Goal: Information Seeking & Learning: Learn about a topic

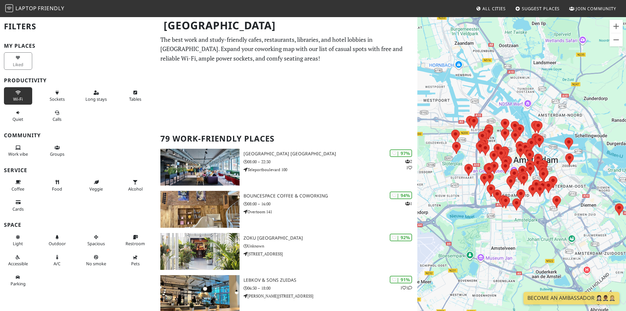
click at [17, 92] on icon at bounding box center [17, 93] width 5 height 4
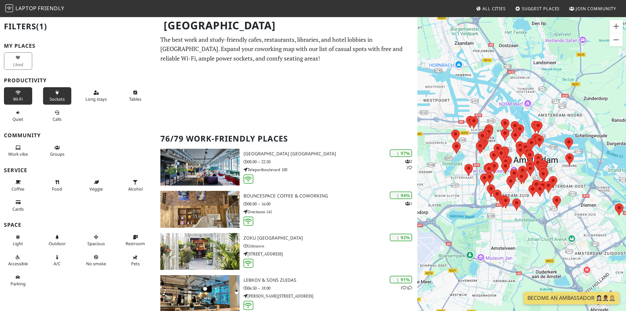
click at [58, 94] on button "Sockets" at bounding box center [57, 95] width 28 height 17
click at [98, 95] on button "Long stays" at bounding box center [96, 95] width 28 height 17
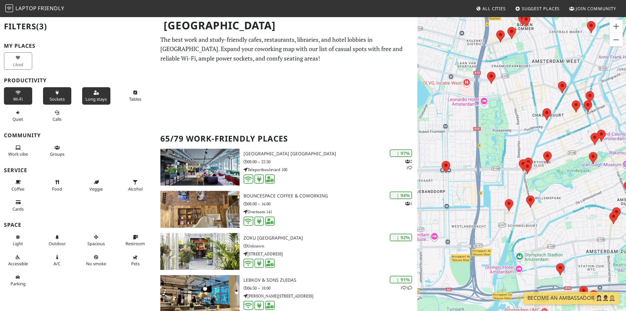
drag, startPoint x: 470, startPoint y: 171, endPoint x: 489, endPoint y: 139, distance: 36.8
click at [489, 139] on div "To navigate, press the arrow keys." at bounding box center [521, 171] width 209 height 311
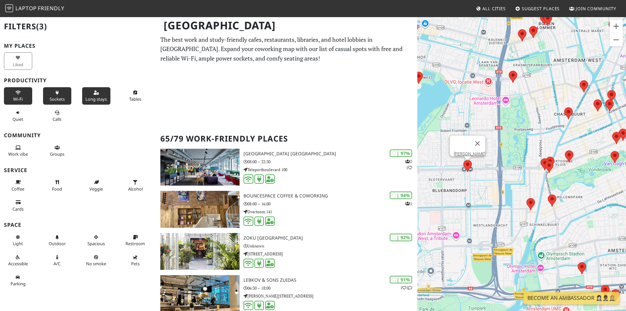
click at [463, 160] on area at bounding box center [463, 160] width 0 height 0
click at [461, 151] on link "[PERSON_NAME]" at bounding box center [470, 153] width 32 height 5
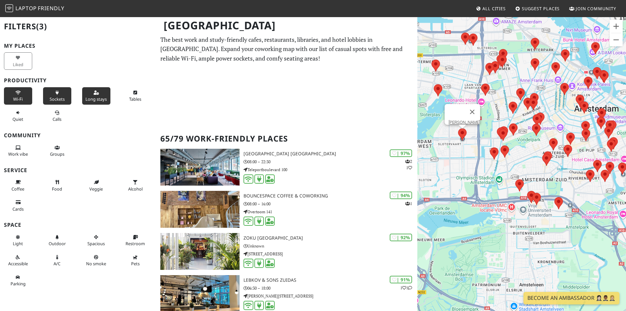
scroll to position [0, 0]
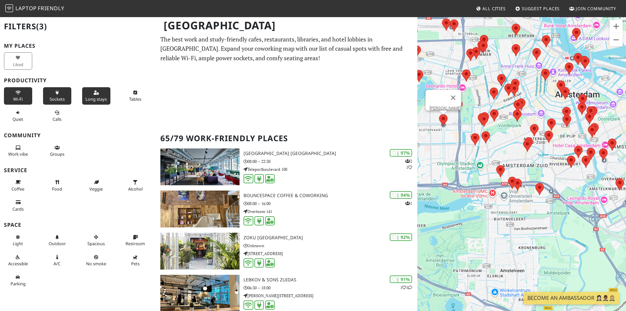
drag, startPoint x: 465, startPoint y: 152, endPoint x: 445, endPoint y: 138, distance: 24.7
click at [445, 138] on div "To navigate, press the arrow keys. [PERSON_NAME]" at bounding box center [521, 171] width 209 height 311
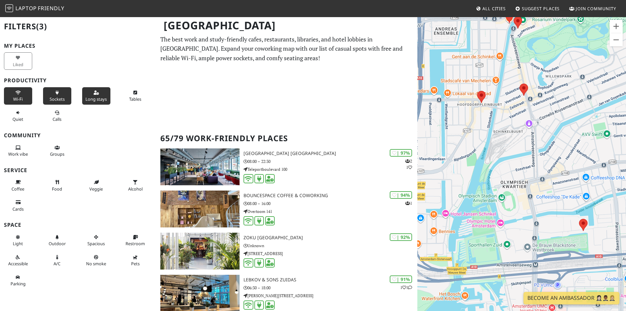
drag, startPoint x: 472, startPoint y: 176, endPoint x: 476, endPoint y: 124, distance: 53.1
click at [476, 124] on div "To navigate, press the arrow keys. [PERSON_NAME]" at bounding box center [521, 171] width 209 height 311
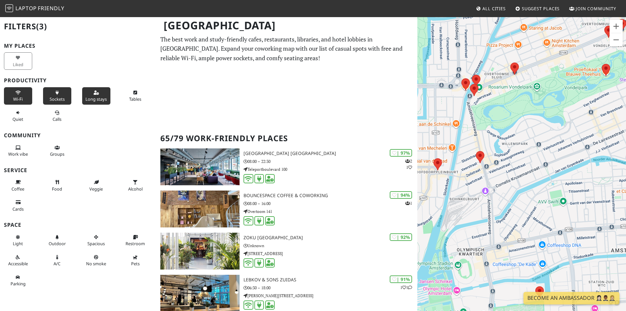
drag, startPoint x: 503, startPoint y: 121, endPoint x: 456, endPoint y: 191, distance: 84.6
click at [456, 191] on div "To navigate, press the arrow keys. [PERSON_NAME]" at bounding box center [521, 171] width 209 height 311
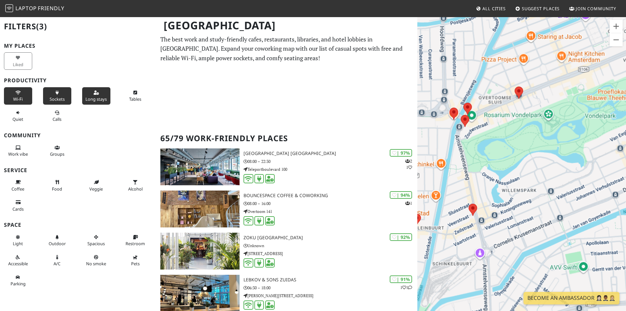
scroll to position [0, 0]
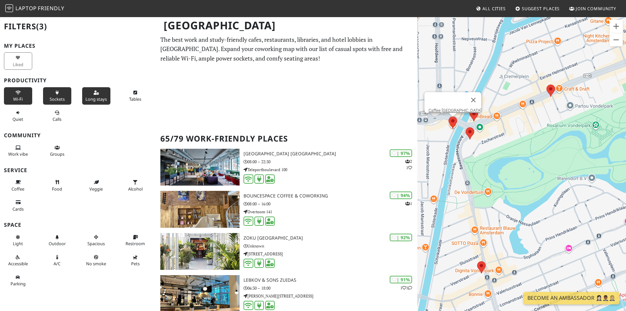
click at [449, 116] on area at bounding box center [449, 116] width 0 height 0
click at [450, 108] on link "Caffee [GEOGRAPHIC_DATA]" at bounding box center [454, 110] width 53 height 5
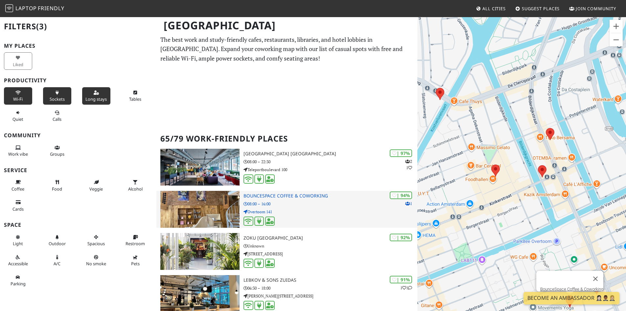
click at [267, 196] on h3 "BounceSpace Coffee & Coworking" at bounding box center [331, 196] width 174 height 6
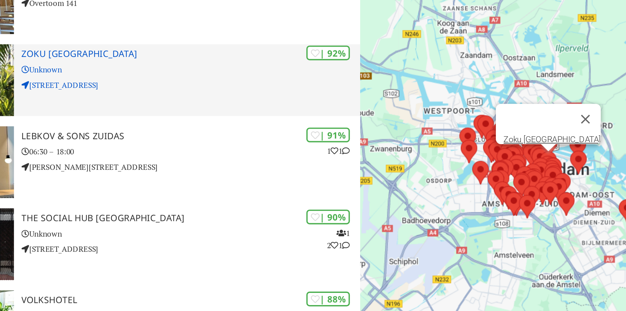
scroll to position [119, 0]
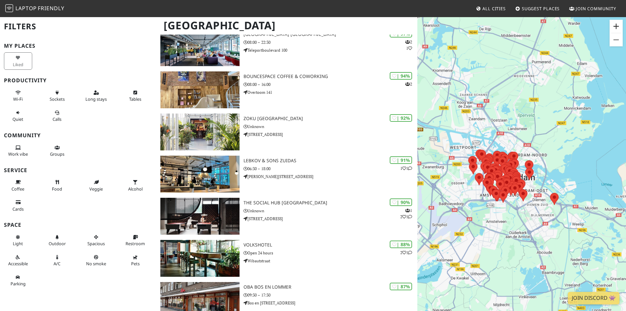
click at [617, 27] on button "Zoom in" at bounding box center [616, 26] width 13 height 13
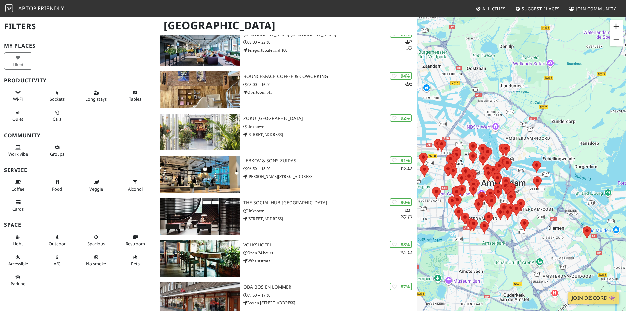
click at [617, 27] on button "Zoom in" at bounding box center [616, 26] width 13 height 13
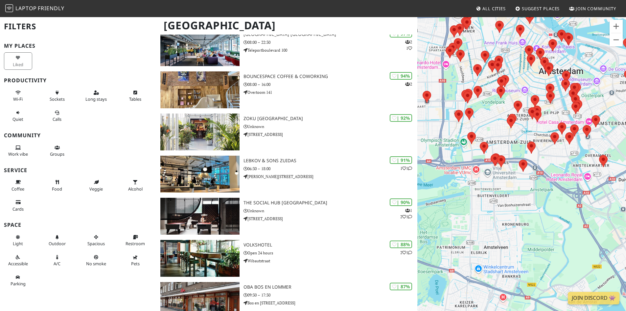
drag, startPoint x: 465, startPoint y: 234, endPoint x: 543, endPoint y: 109, distance: 147.6
click at [543, 109] on div "To navigate, press the arrow keys." at bounding box center [521, 171] width 209 height 311
click at [619, 27] on button "Zoom in" at bounding box center [616, 26] width 13 height 13
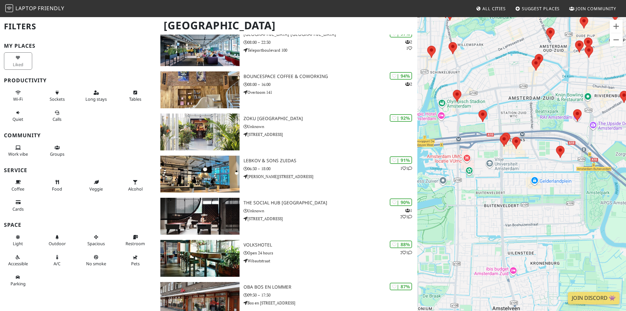
drag, startPoint x: 489, startPoint y: 177, endPoint x: 527, endPoint y: 162, distance: 40.6
click at [527, 162] on div "To navigate, press the arrow keys." at bounding box center [521, 171] width 209 height 311
click at [615, 24] on button "Zoom in" at bounding box center [616, 26] width 13 height 13
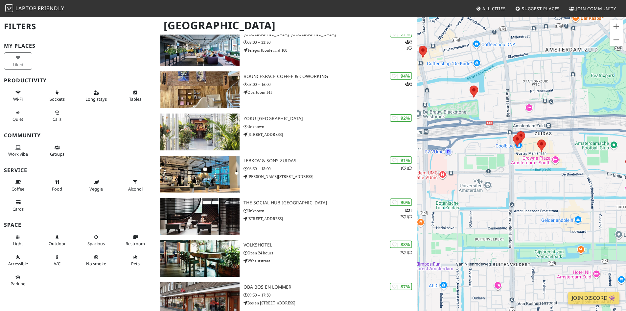
drag, startPoint x: 514, startPoint y: 138, endPoint x: 545, endPoint y: 164, distance: 40.3
click at [545, 164] on div "To navigate, press the arrow keys." at bounding box center [521, 171] width 209 height 311
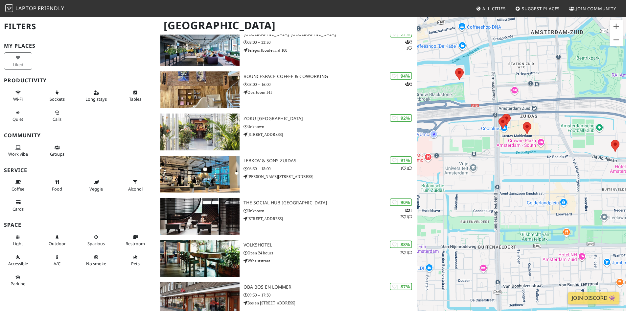
drag, startPoint x: 570, startPoint y: 148, endPoint x: 554, endPoint y: 131, distance: 22.8
click at [554, 131] on div "To navigate, press the arrow keys." at bounding box center [521, 171] width 209 height 311
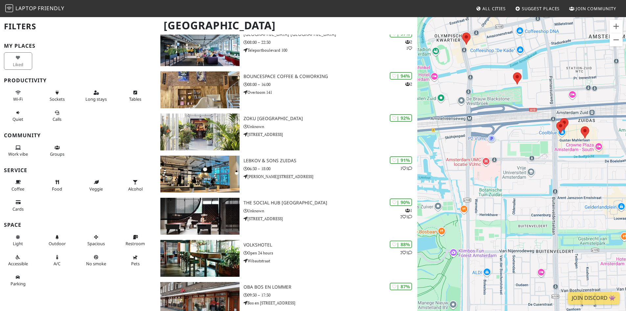
drag, startPoint x: 501, startPoint y: 153, endPoint x: 560, endPoint y: 157, distance: 59.0
click at [560, 157] on div "To navigate, press the arrow keys." at bounding box center [521, 171] width 209 height 311
